Goal: Task Accomplishment & Management: Use online tool/utility

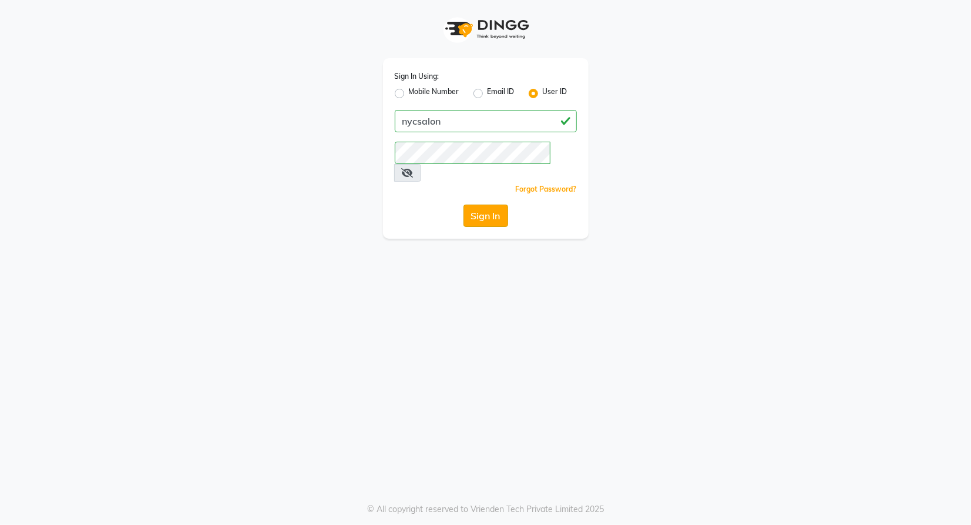
drag, startPoint x: 0, startPoint y: 0, endPoint x: 485, endPoint y: 196, distance: 522.9
click at [485, 204] on button "Sign In" at bounding box center [486, 215] width 45 height 22
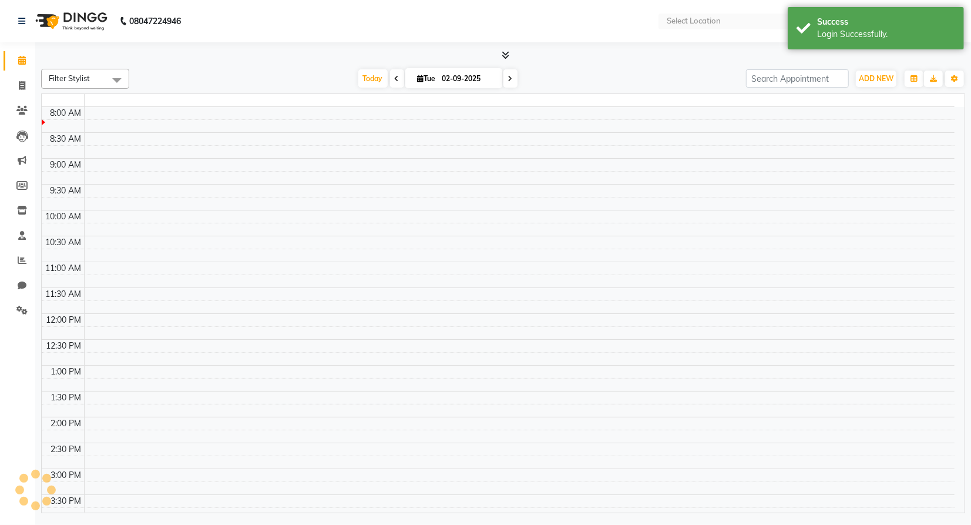
select select "en"
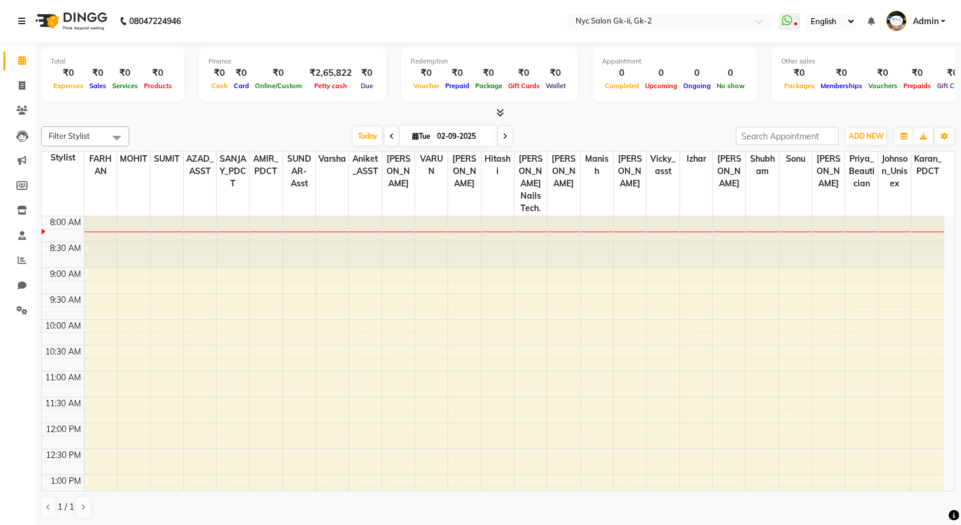
click at [22, 27] on link at bounding box center [24, 21] width 12 height 33
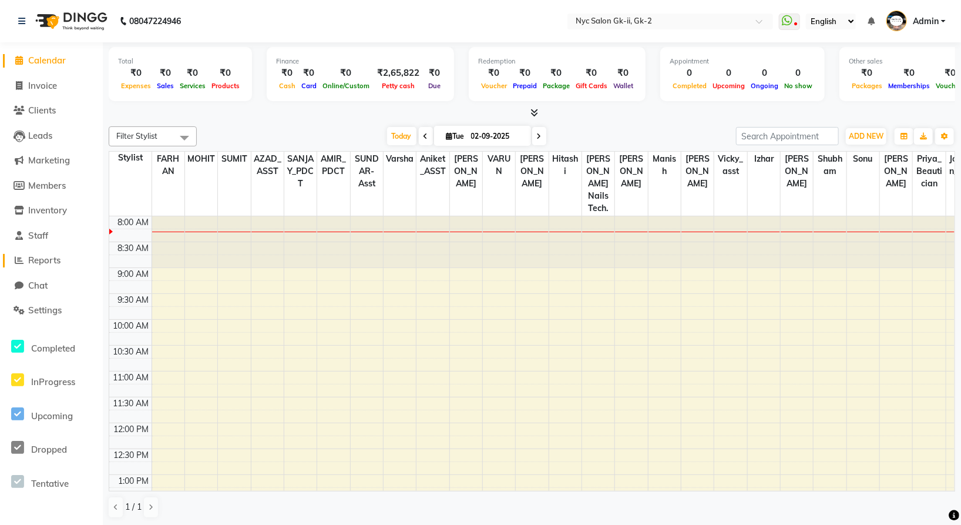
click at [41, 260] on span "Reports" at bounding box center [44, 259] width 32 height 11
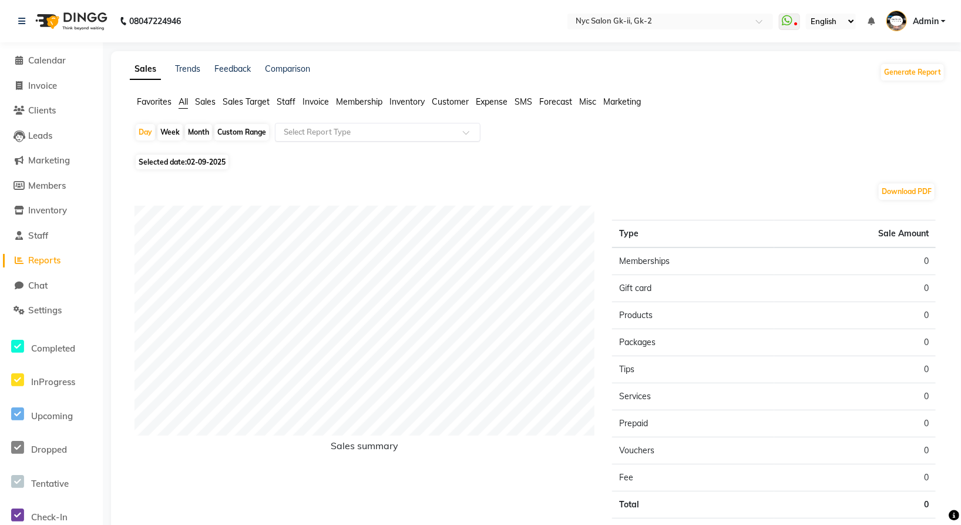
click at [347, 136] on input "text" at bounding box center [365, 132] width 169 height 12
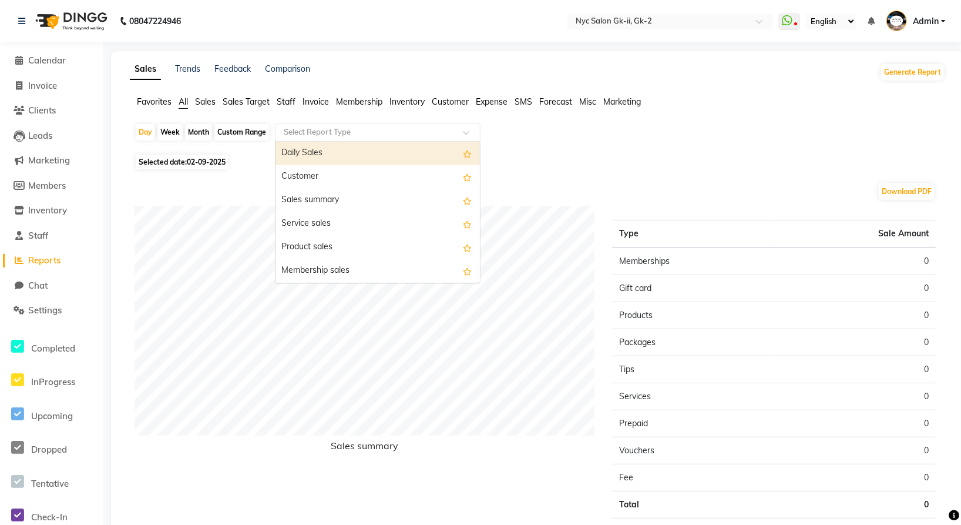
click at [347, 136] on input "text" at bounding box center [365, 132] width 169 height 12
click at [243, 130] on div "Custom Range" at bounding box center [241, 132] width 55 height 16
select select "9"
select select "2025"
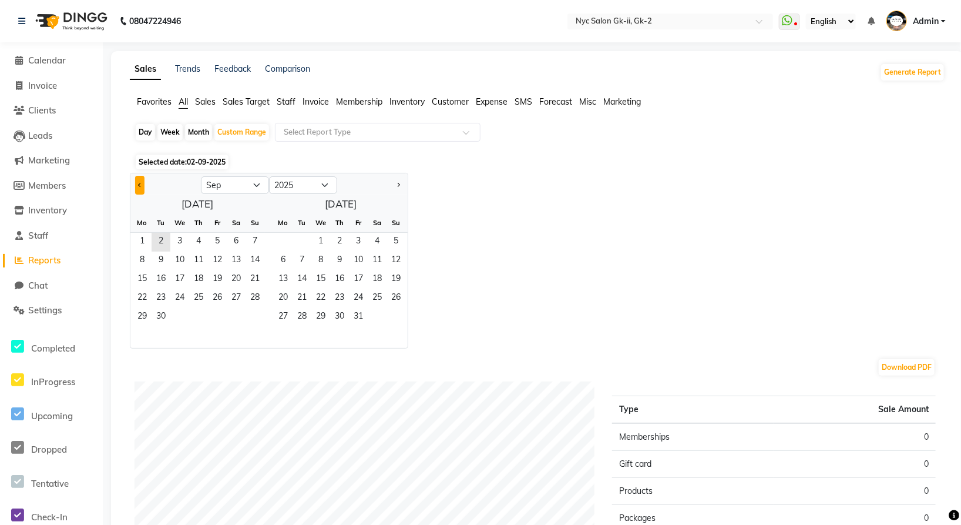
click at [140, 180] on button "Previous month" at bounding box center [139, 185] width 9 height 19
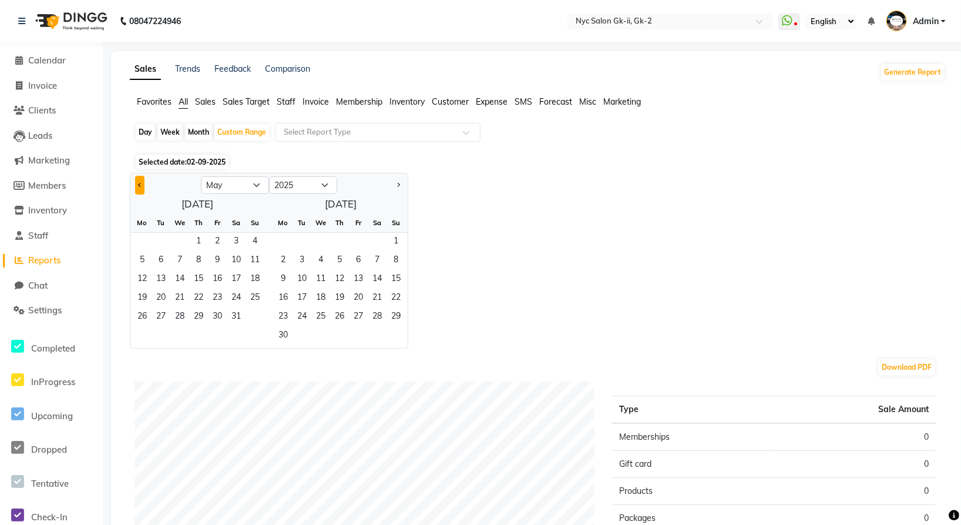
select select "4"
click at [165, 239] on span "1" at bounding box center [161, 242] width 19 height 19
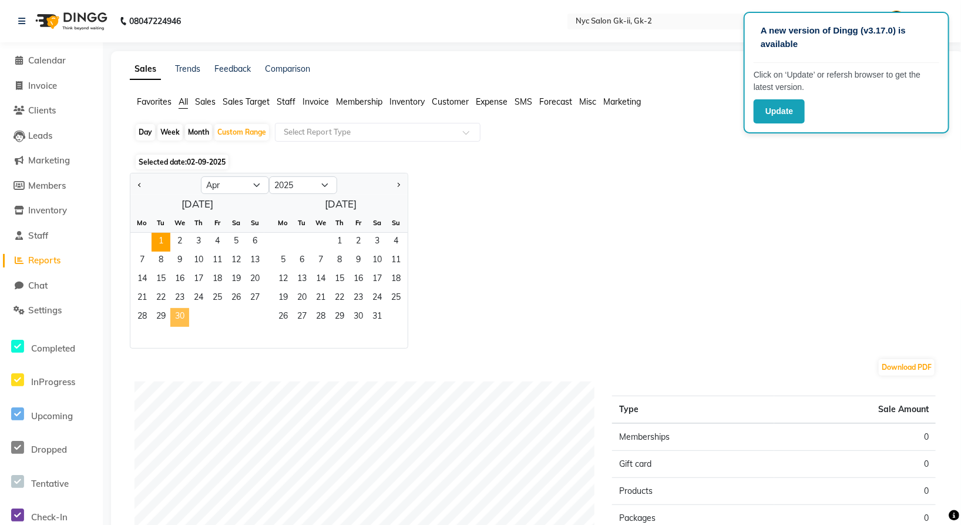
click at [179, 310] on span "30" at bounding box center [179, 317] width 19 height 19
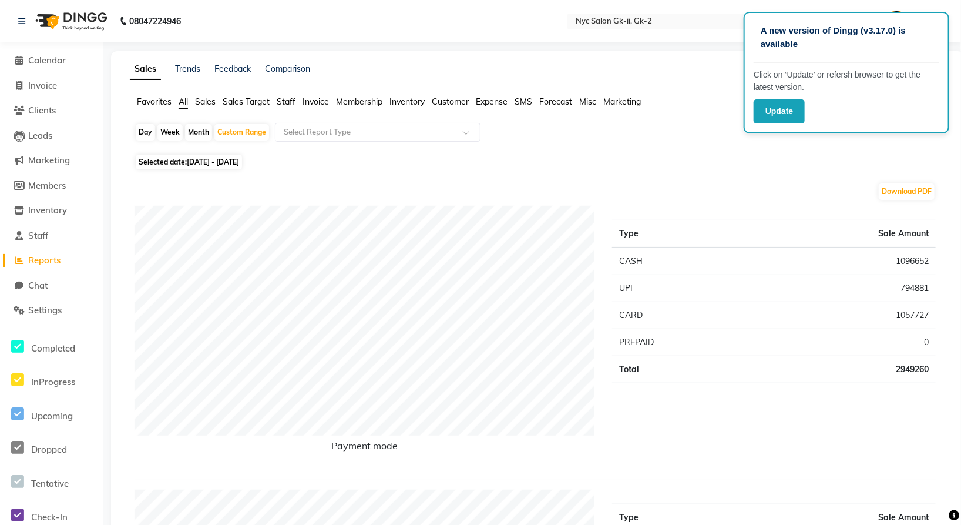
click at [697, 133] on div "Day Week Month Custom Range Select Report Type" at bounding box center [538, 137] width 806 height 28
click at [330, 128] on input "text" at bounding box center [365, 132] width 169 height 12
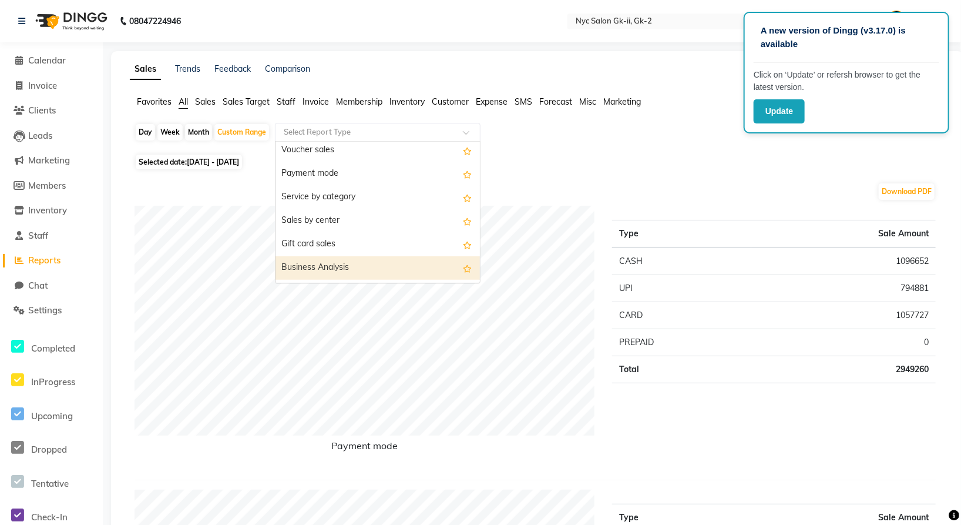
scroll to position [162, 0]
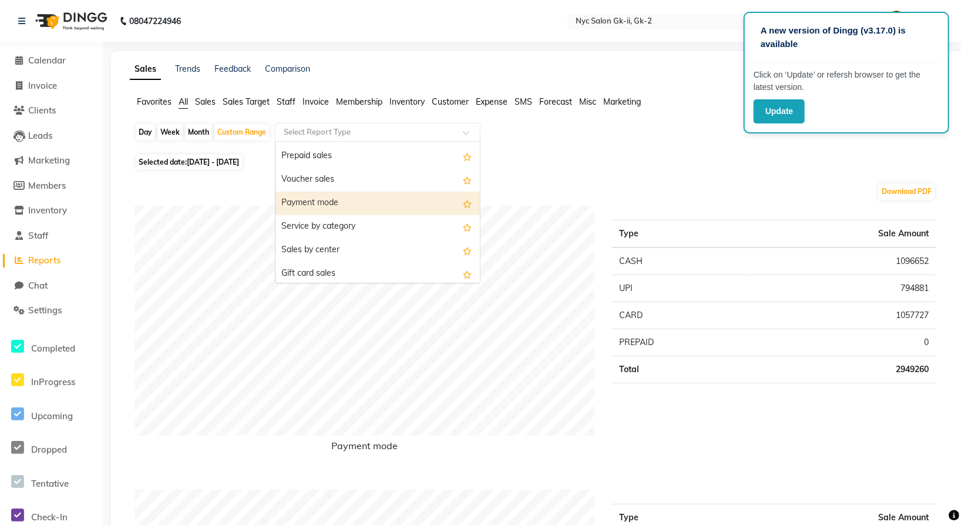
click at [331, 200] on div "Payment mode" at bounding box center [378, 204] width 204 height 24
select select "full_report"
select select "csv"
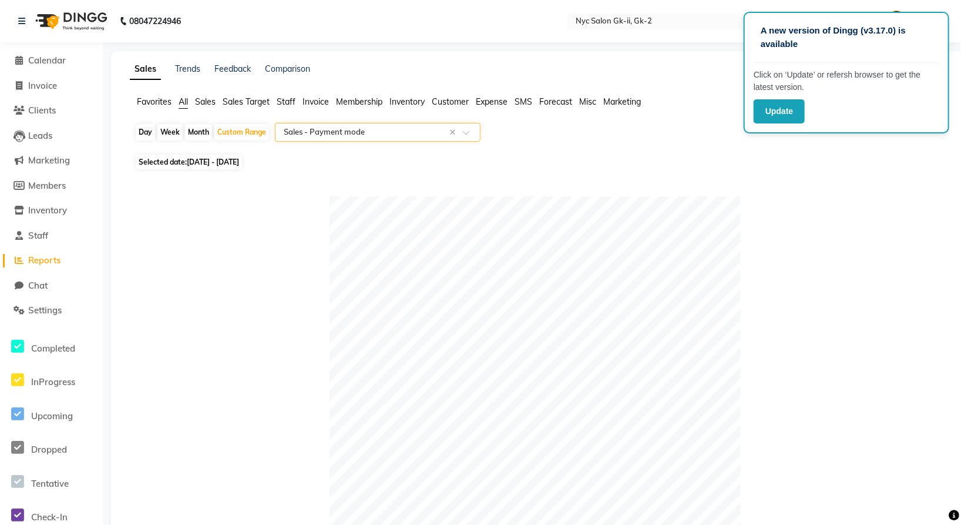
scroll to position [0, 0]
click at [376, 128] on input "text" at bounding box center [365, 132] width 169 height 12
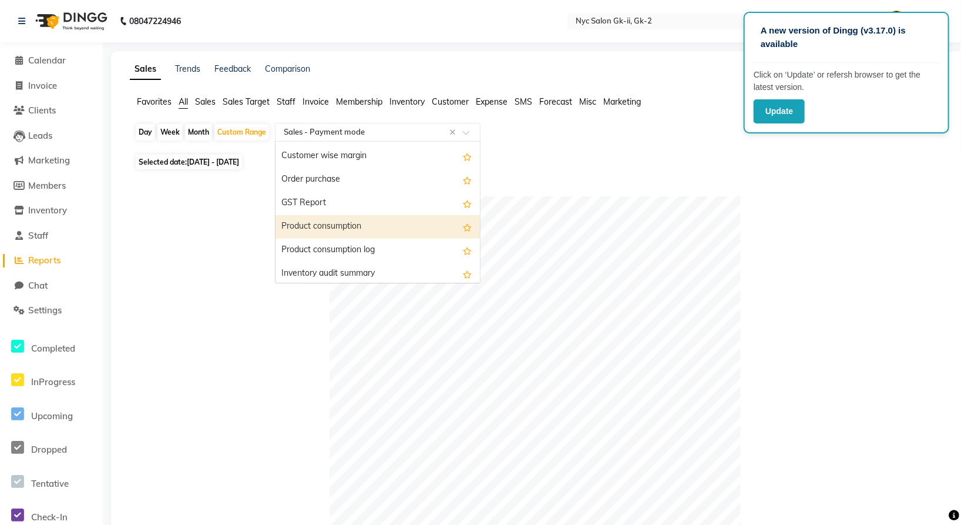
scroll to position [1642, 0]
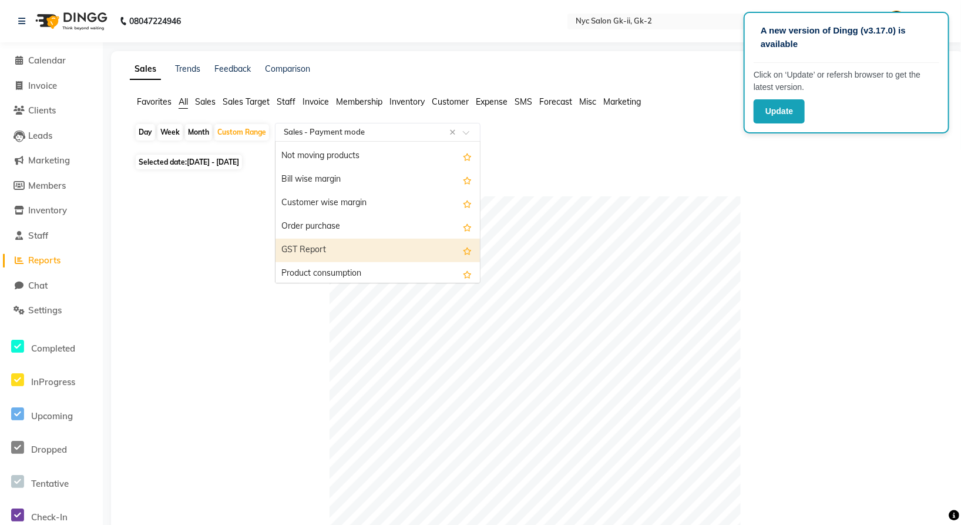
click at [338, 251] on div "GST Report" at bounding box center [378, 251] width 204 height 24
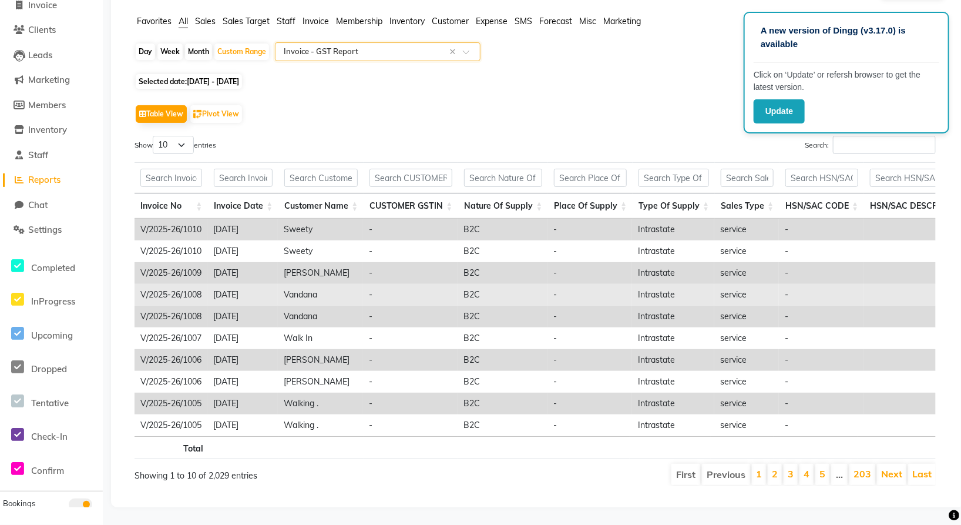
scroll to position [28, 0]
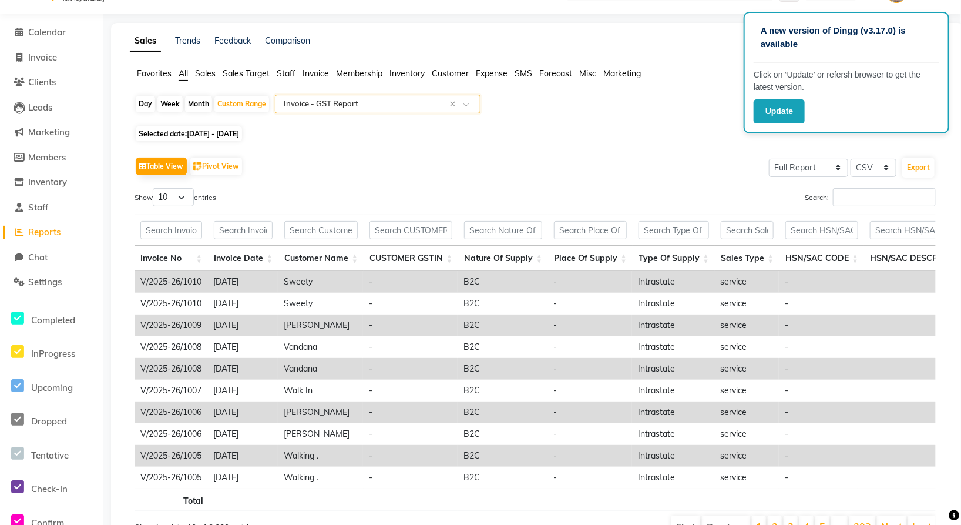
click at [398, 103] on input "text" at bounding box center [365, 104] width 169 height 12
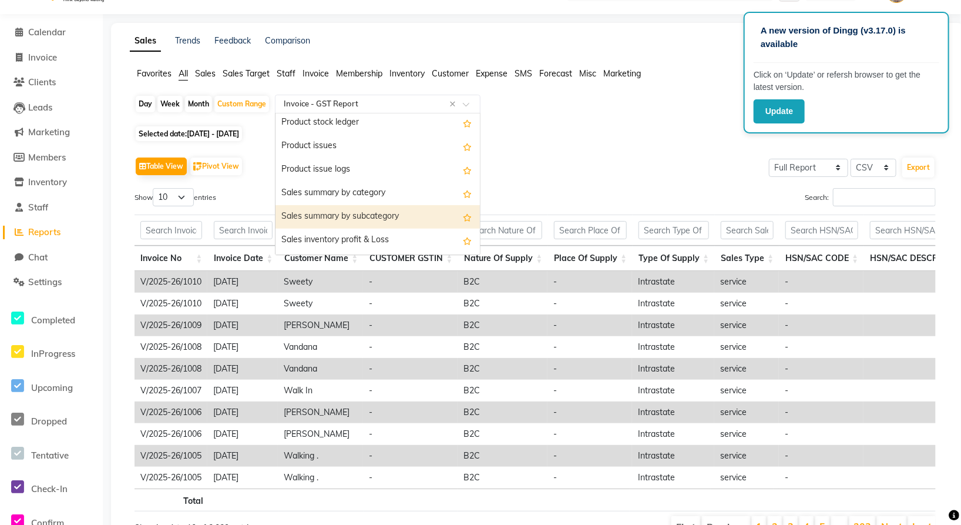
scroll to position [1412, 0]
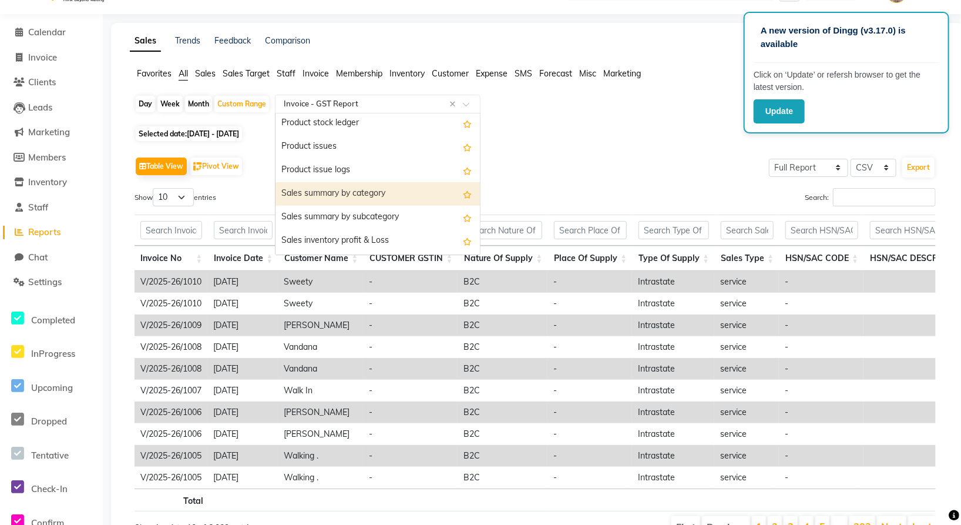
click at [363, 194] on div "Sales summary by category" at bounding box center [378, 194] width 204 height 24
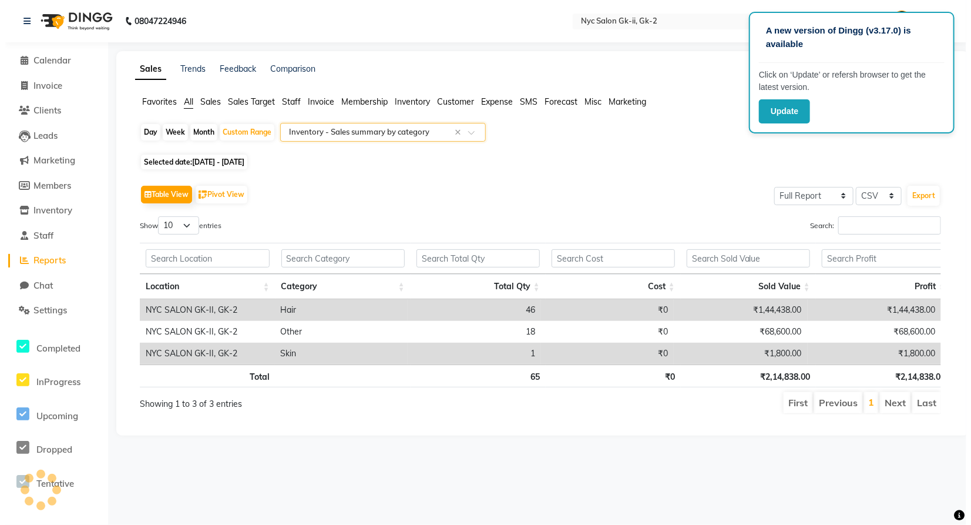
scroll to position [0, 0]
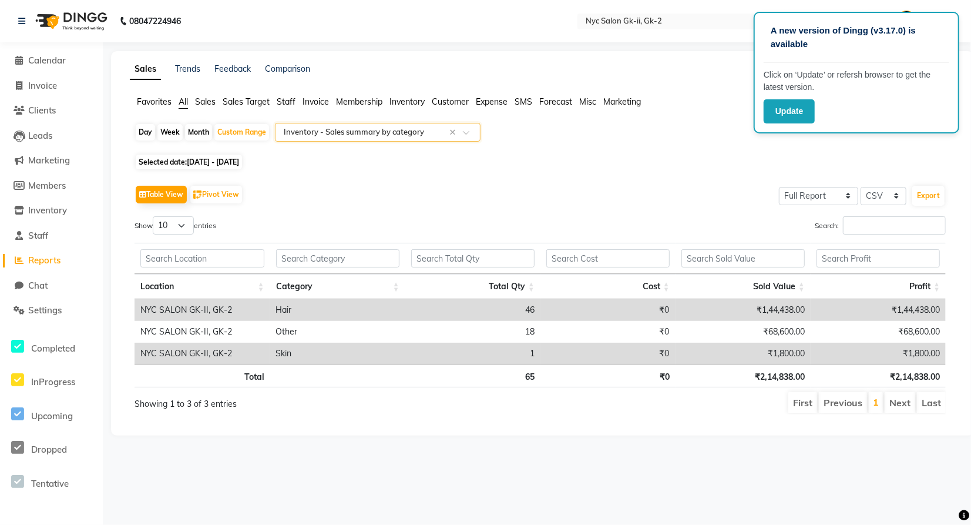
click at [381, 130] on input "text" at bounding box center [365, 132] width 169 height 12
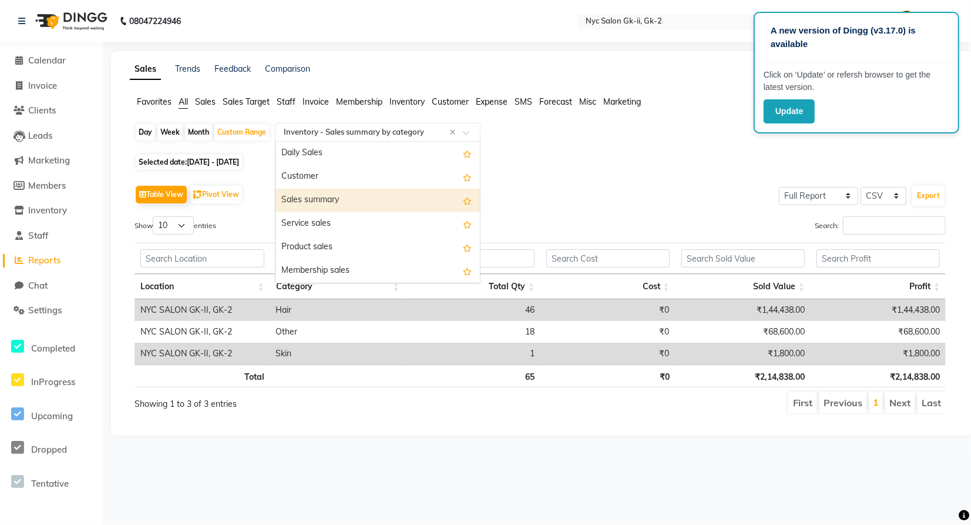
click at [341, 196] on div "Sales summary" at bounding box center [378, 201] width 204 height 24
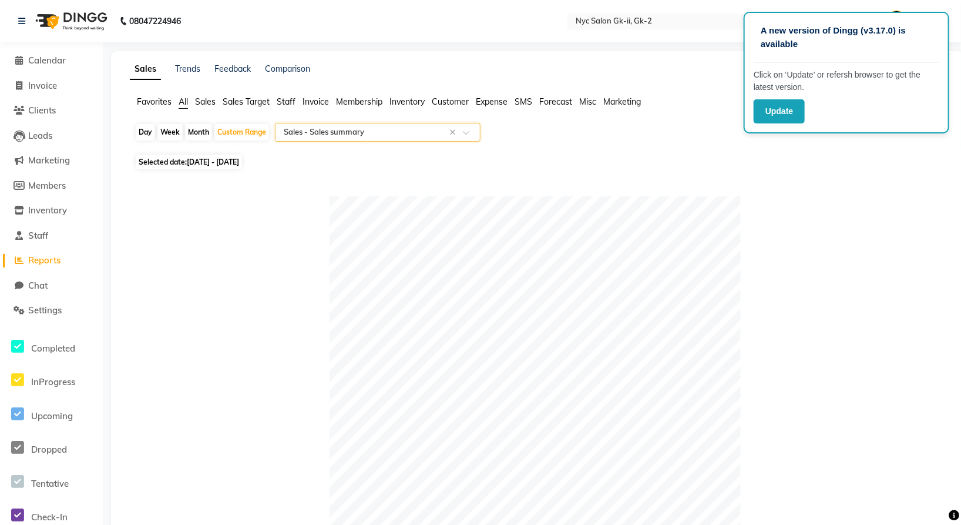
click at [414, 132] on input "text" at bounding box center [365, 132] width 169 height 12
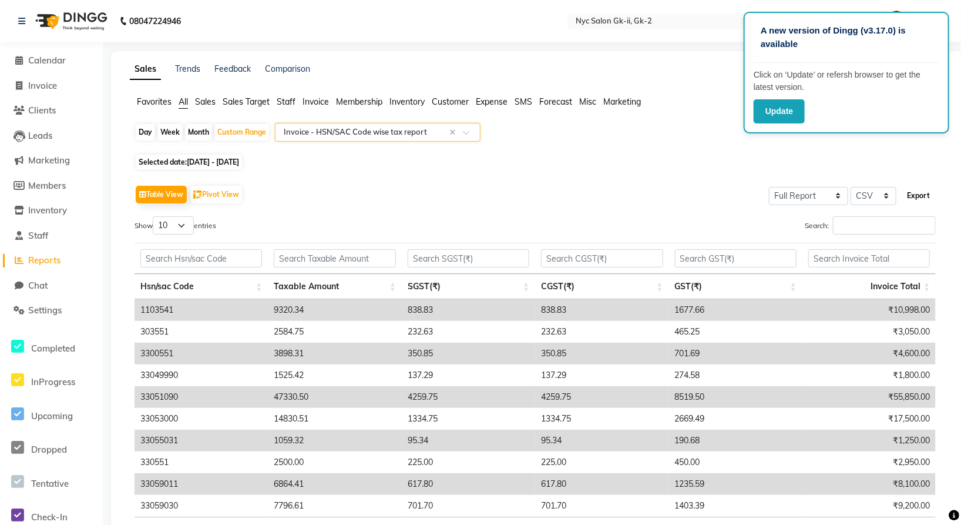
click at [919, 189] on button "Export" at bounding box center [918, 196] width 32 height 20
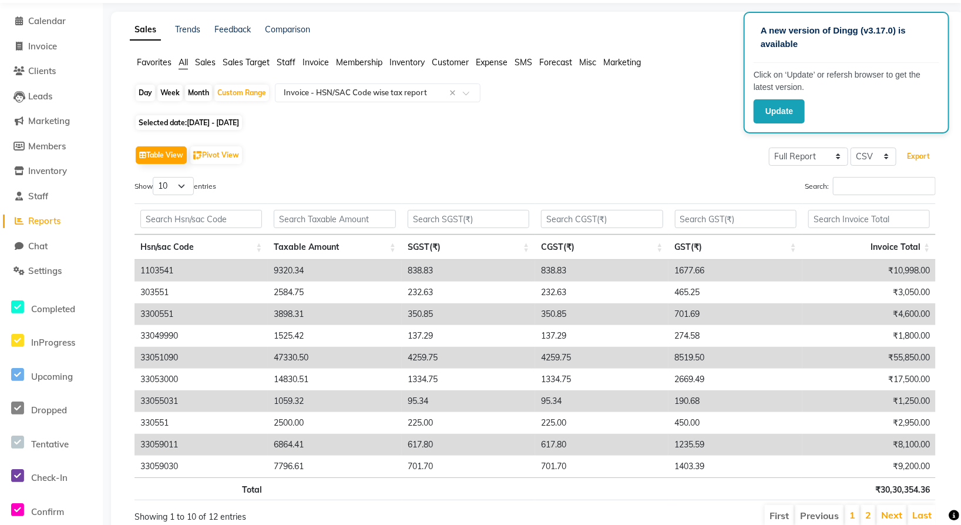
scroll to position [39, 0]
click at [329, 88] on input "text" at bounding box center [365, 94] width 169 height 12
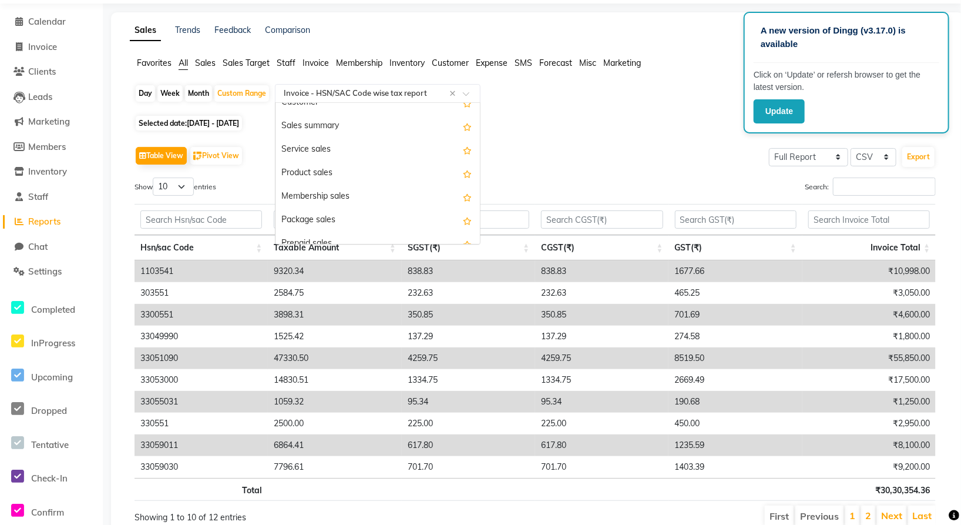
scroll to position [0, 0]
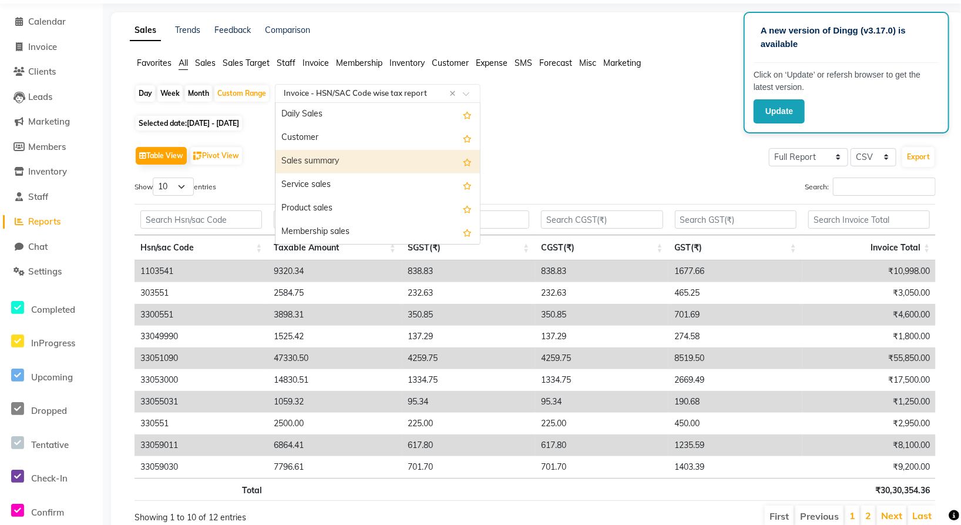
click at [325, 159] on div "Sales summary" at bounding box center [378, 162] width 204 height 24
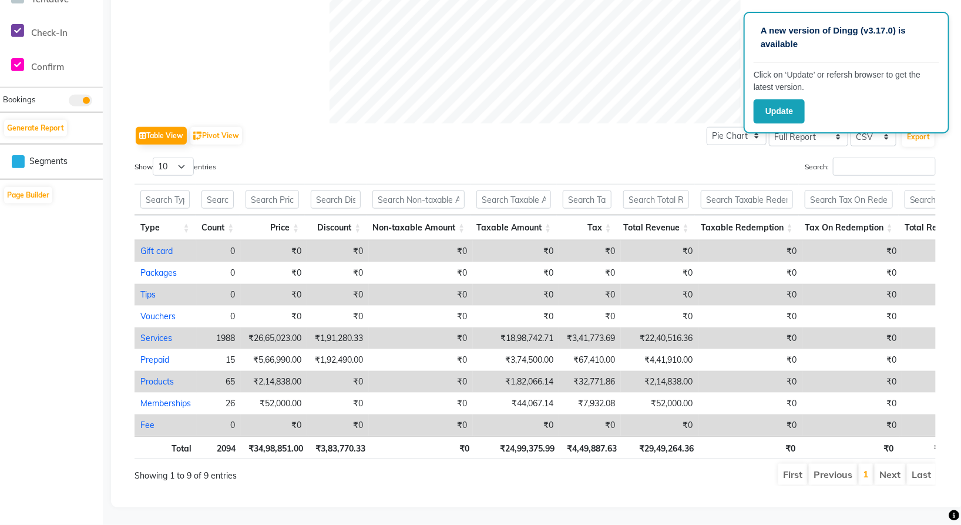
scroll to position [486, 0]
